Goal: Task Accomplishment & Management: Use online tool/utility

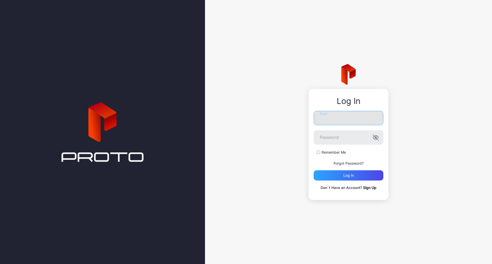
click at [346, 121] on input "Email" at bounding box center [349, 118] width 70 height 14
type input "**********"
click at [314, 171] on button "Log in" at bounding box center [349, 176] width 70 height 10
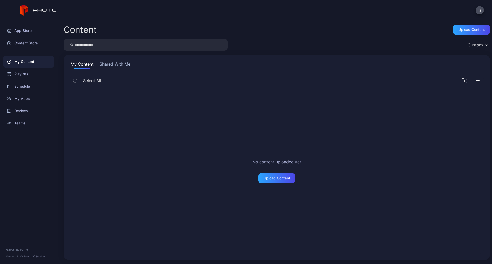
click at [128, 64] on button "Shared With Me" at bounding box center [115, 65] width 33 height 8
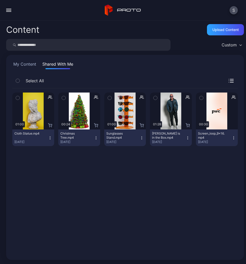
click at [231, 139] on icon "button" at bounding box center [233, 138] width 4 height 4
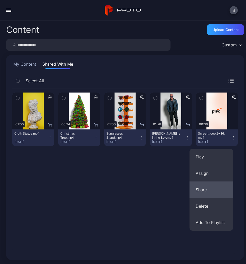
click at [197, 184] on button "Share" at bounding box center [211, 190] width 44 height 16
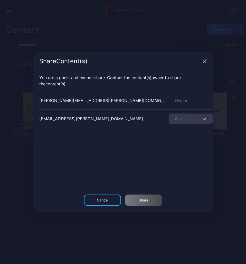
click at [203, 62] on icon "button" at bounding box center [204, 61] width 3 height 3
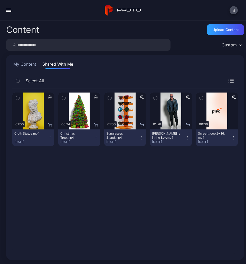
click at [30, 65] on button "My Content" at bounding box center [24, 65] width 25 height 8
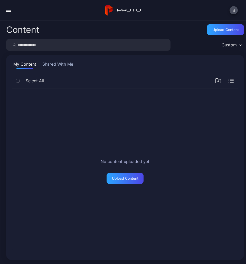
click at [7, 11] on div "button" at bounding box center [8, 11] width 5 height 1
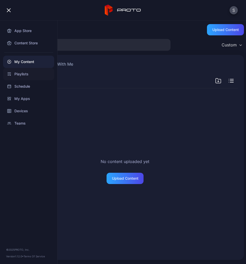
click at [23, 78] on div "Playlists" at bounding box center [28, 74] width 51 height 12
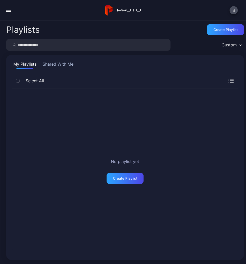
click at [8, 9] on div "button" at bounding box center [8, 9] width 5 height 1
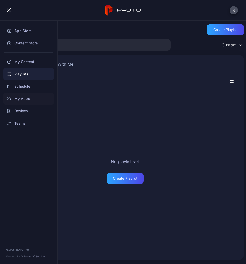
click at [17, 96] on div "My Apps" at bounding box center [28, 99] width 51 height 12
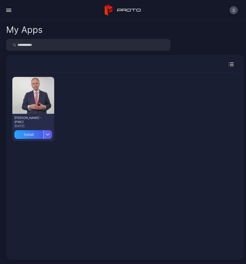
click at [46, 136] on div "button" at bounding box center [47, 134] width 9 height 9
click at [110, 130] on div "Preview [PERSON_NAME] - (PWC) [DATE] Install" at bounding box center [124, 109] width 225 height 72
click at [49, 94] on div "Preview" at bounding box center [33, 95] width 42 height 37
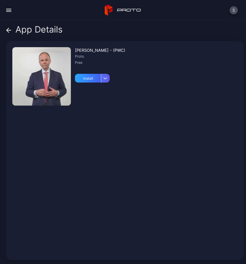
click at [107, 81] on div "button" at bounding box center [105, 78] width 9 height 9
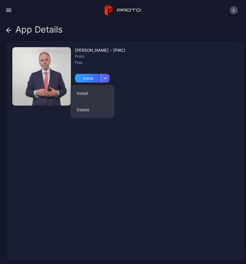
click at [107, 81] on div "button" at bounding box center [105, 78] width 9 height 9
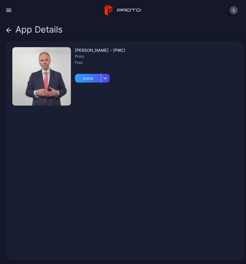
click at [7, 28] on icon at bounding box center [8, 30] width 5 height 5
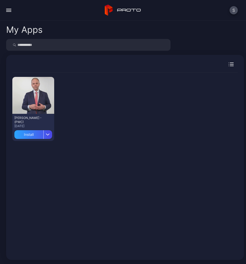
click at [7, 28] on div "My Apps" at bounding box center [24, 29] width 36 height 9
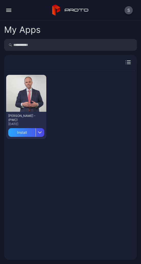
click at [97, 145] on div "Preview [PERSON_NAME] - (PWC) [DATE] Install" at bounding box center [70, 163] width 128 height 185
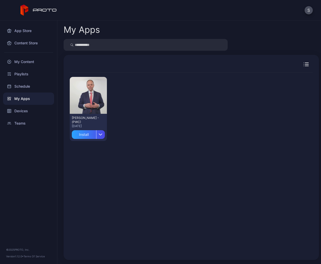
click at [22, 97] on div "My Apps" at bounding box center [28, 99] width 51 height 12
click at [96, 97] on div "Preview" at bounding box center [88, 95] width 16 height 8
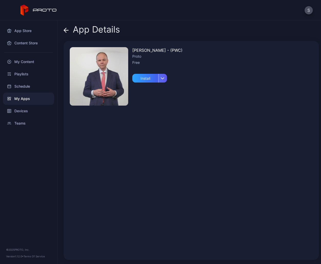
click at [165, 78] on div "button" at bounding box center [162, 78] width 9 height 9
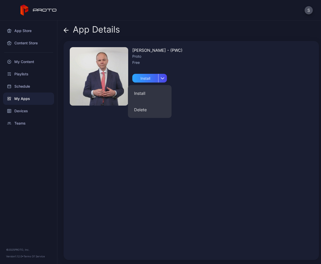
click at [212, 66] on div "[PERSON_NAME] - (PWC) Proto Free Install" at bounding box center [191, 150] width 255 height 219
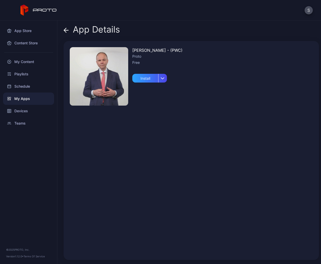
click at [65, 31] on icon at bounding box center [66, 30] width 5 height 5
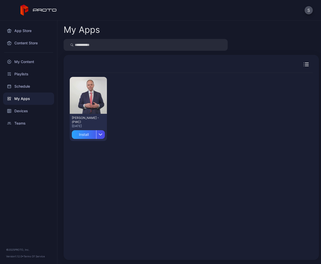
click at [305, 64] on icon "button" at bounding box center [306, 64] width 3 height 0
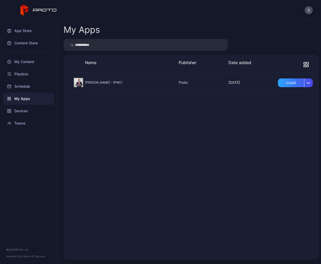
drag, startPoint x: 167, startPoint y: 77, endPoint x: 138, endPoint y: 85, distance: 29.8
click at [138, 85] on div at bounding box center [191, 83] width 243 height 20
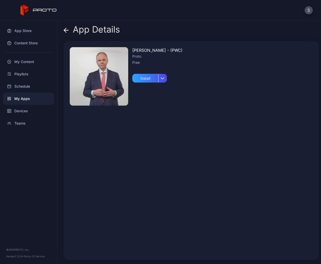
drag, startPoint x: 91, startPoint y: 80, endPoint x: 93, endPoint y: 58, distance: 21.4
click at [93, 58] on img at bounding box center [99, 76] width 58 height 58
click at [63, 27] on div "App Details [PERSON_NAME] - (PWC) Proto Free Install" at bounding box center [189, 143] width 264 height 244
click at [66, 28] on icon at bounding box center [65, 30] width 2 height 4
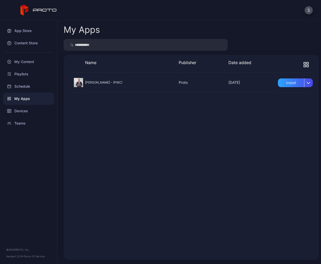
click at [295, 65] on div at bounding box center [295, 65] width 35 height 10
click at [304, 65] on div at bounding box center [295, 65] width 35 height 10
click at [307, 64] on icon "button" at bounding box center [308, 63] width 2 height 2
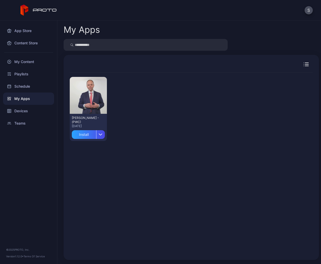
click at [304, 64] on icon "button" at bounding box center [306, 65] width 5 height 4
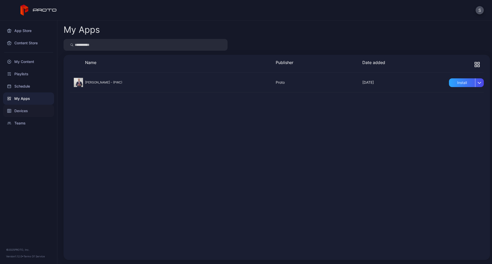
click at [23, 112] on div "Devices" at bounding box center [28, 111] width 51 height 12
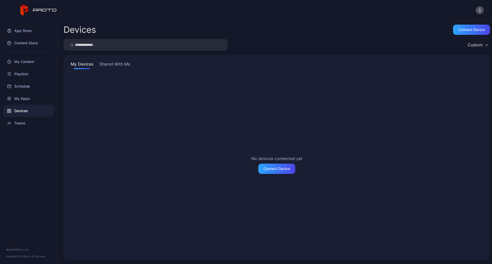
click at [107, 64] on button "Shared With Me" at bounding box center [114, 65] width 33 height 8
click at [72, 60] on div "My Devices Shared With Me Devices that are shared with you will appear here" at bounding box center [277, 157] width 427 height 205
click at [79, 66] on button "My Devices" at bounding box center [82, 65] width 25 height 8
click at [22, 123] on div "Teams" at bounding box center [28, 123] width 51 height 12
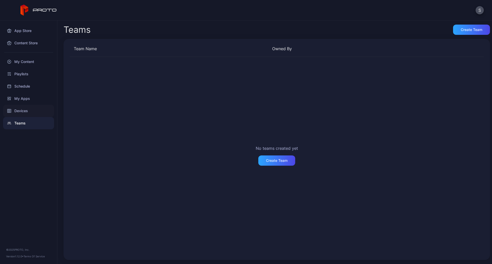
click at [27, 113] on div "Devices" at bounding box center [28, 111] width 51 height 12
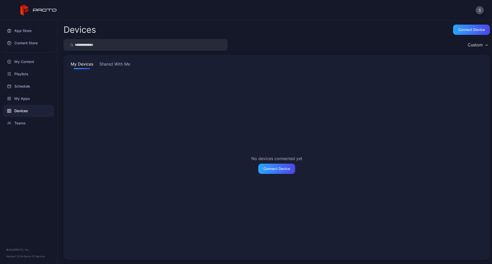
click at [121, 64] on button "Shared With Me" at bounding box center [114, 65] width 33 height 8
click at [85, 66] on button "My Devices" at bounding box center [82, 65] width 25 height 8
click at [122, 64] on button "Shared With Me" at bounding box center [114, 65] width 33 height 8
click at [80, 59] on div "My Devices Shared With Me Devices that are shared with you will appear here" at bounding box center [277, 157] width 427 height 205
click at [459, 44] on div "Custom" at bounding box center [277, 45] width 427 height 12
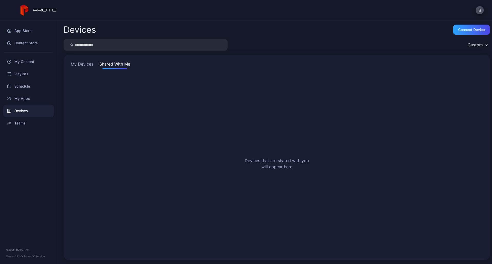
click at [466, 43] on div "Custom" at bounding box center [478, 45] width 25 height 8
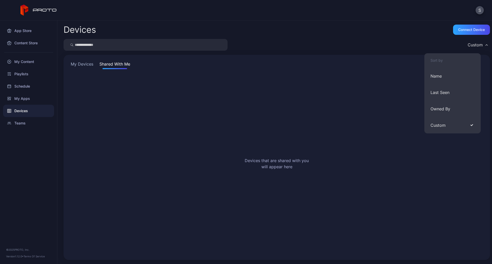
click at [466, 43] on div "Custom" at bounding box center [478, 45] width 25 height 8
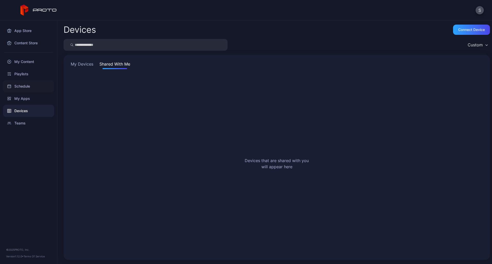
click at [18, 90] on div "Schedule" at bounding box center [28, 86] width 51 height 12
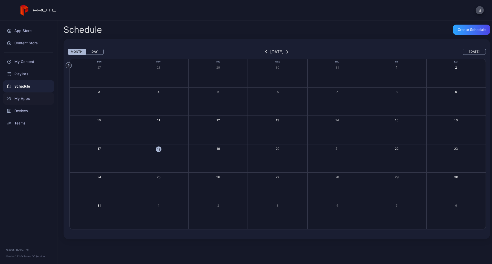
click at [21, 100] on div "My Apps" at bounding box center [28, 99] width 51 height 12
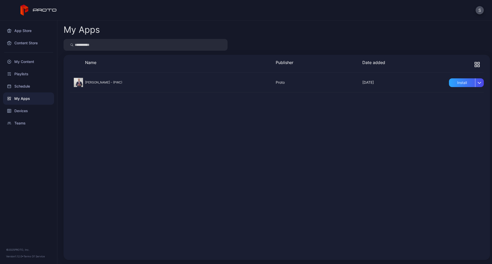
click at [281, 243] on div "[PERSON_NAME] - (PWC) [DATE] Proto [DATE] Install" at bounding box center [277, 163] width 414 height 181
click at [453, 84] on div "Install" at bounding box center [462, 82] width 26 height 9
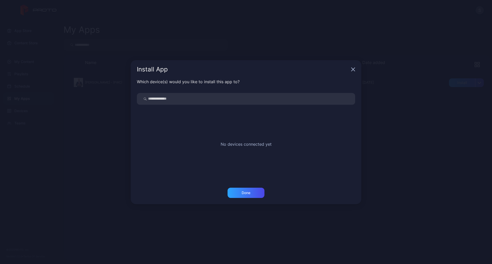
click at [310, 105] on div "No devices connected yet" at bounding box center [246, 143] width 219 height 77
click at [311, 102] on input "search" at bounding box center [246, 99] width 219 height 12
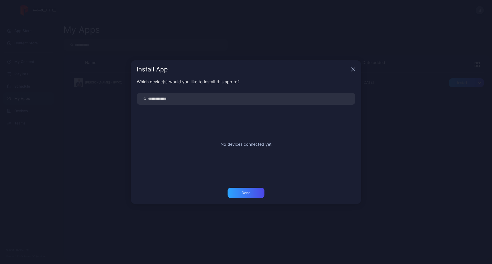
drag, startPoint x: 311, startPoint y: 102, endPoint x: 276, endPoint y: 112, distance: 35.6
click at [310, 103] on input "search" at bounding box center [246, 99] width 219 height 12
click at [226, 141] on div "No devices connected yet" at bounding box center [246, 143] width 219 height 77
drag, startPoint x: 233, startPoint y: 142, endPoint x: 247, endPoint y: 142, distance: 13.3
click at [244, 142] on p "No devices connected yet" at bounding box center [246, 144] width 51 height 6
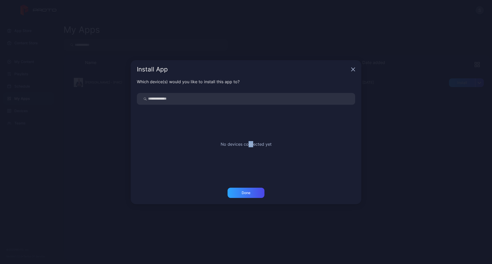
drag, startPoint x: 250, startPoint y: 143, endPoint x: 255, endPoint y: 144, distance: 5.8
click at [253, 143] on p "No devices connected yet" at bounding box center [246, 144] width 51 height 6
drag, startPoint x: 262, startPoint y: 145, endPoint x: 269, endPoint y: 145, distance: 6.4
click at [266, 145] on p "No devices connected yet" at bounding box center [246, 144] width 51 height 6
drag, startPoint x: 274, startPoint y: 146, endPoint x: 294, endPoint y: 142, distance: 21.1
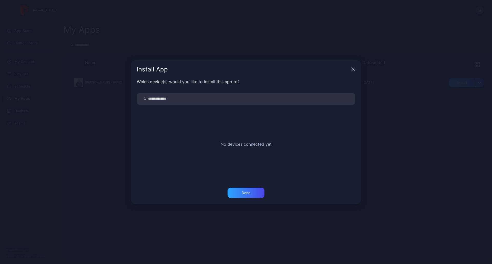
click at [278, 146] on div "No devices connected yet" at bounding box center [246, 143] width 219 height 77
click at [355, 70] on icon "button" at bounding box center [353, 69] width 4 height 4
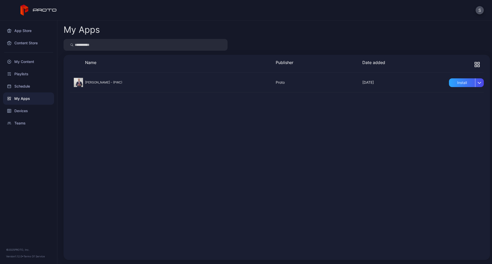
drag, startPoint x: 180, startPoint y: 146, endPoint x: 175, endPoint y: 147, distance: 5.2
click at [180, 146] on div "[PERSON_NAME] - (PWC) [DATE] Proto [DATE] Install" at bounding box center [277, 163] width 414 height 181
click at [26, 90] on div "Schedule" at bounding box center [28, 86] width 51 height 12
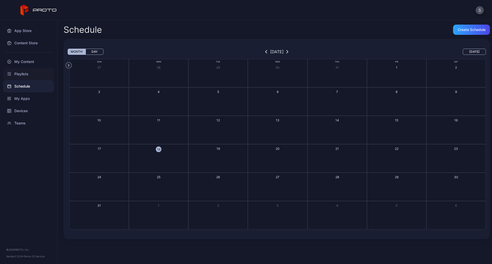
click at [24, 72] on div "Playlists" at bounding box center [28, 74] width 51 height 12
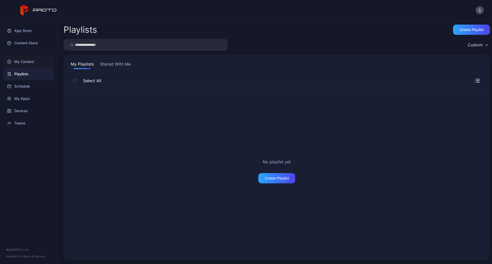
click at [28, 65] on div "My Content" at bounding box center [28, 62] width 51 height 12
click at [26, 113] on div "Devices" at bounding box center [28, 111] width 51 height 12
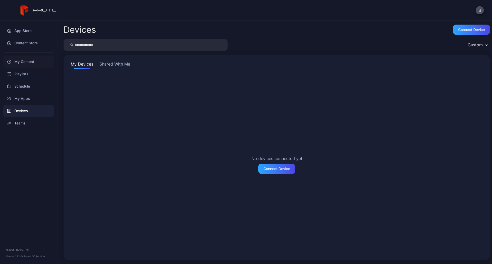
click at [19, 58] on div "My Content" at bounding box center [28, 62] width 51 height 12
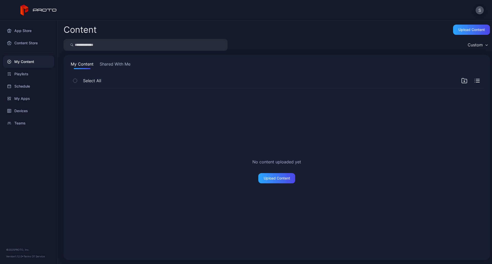
click at [29, 23] on div "App Store Content Store My Content Playlists Schedule My Apps Devices Teams" at bounding box center [28, 75] width 57 height 109
click at [28, 30] on div "App Store" at bounding box center [28, 31] width 51 height 12
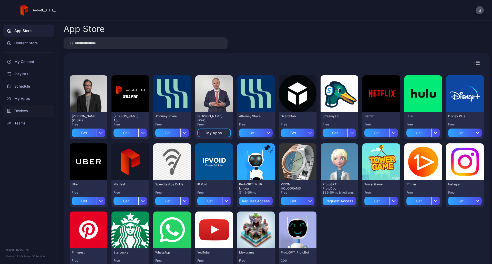
click at [15, 110] on div "Devices" at bounding box center [28, 111] width 51 height 12
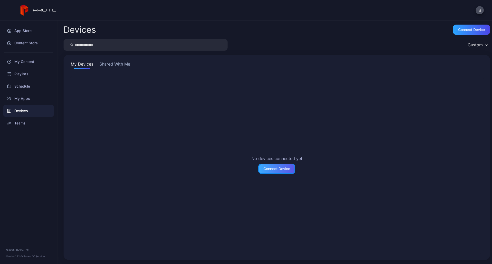
click at [286, 171] on div "Connect Device" at bounding box center [277, 169] width 37 height 10
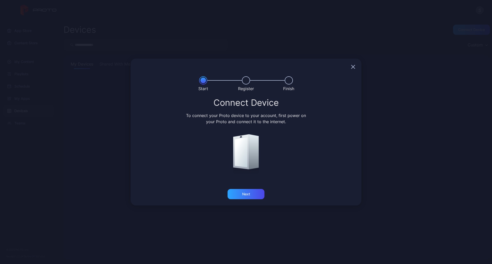
click at [247, 83] on div "Register" at bounding box center [246, 83] width 39 height 15
click at [245, 83] on div at bounding box center [246, 80] width 8 height 8
click at [288, 82] on div at bounding box center [289, 80] width 8 height 8
click at [351, 66] on div at bounding box center [246, 67] width 231 height 16
click at [352, 66] on icon "button" at bounding box center [353, 67] width 4 height 4
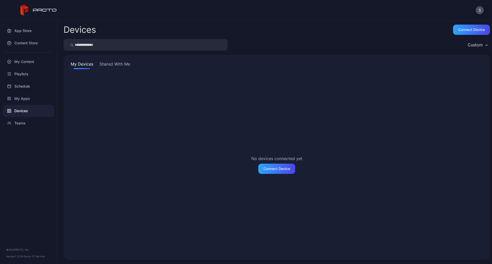
click at [352, 66] on div "My Devices Shared With Me" at bounding box center [277, 65] width 414 height 8
click at [298, 238] on div "No devices connected yet Connect Device" at bounding box center [277, 164] width 414 height 179
